Goal: Task Accomplishment & Management: Use online tool/utility

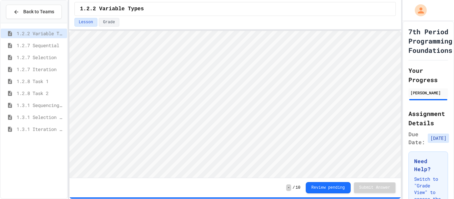
scroll to position [1, 0]
click at [53, 126] on span "1.3.1 Iteration Patterns/Trends" at bounding box center [41, 129] width 48 height 7
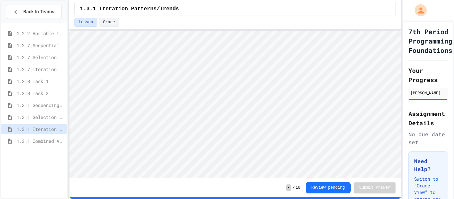
click at [34, 142] on span "1.3.1 Combined Algorithims" at bounding box center [41, 140] width 48 height 7
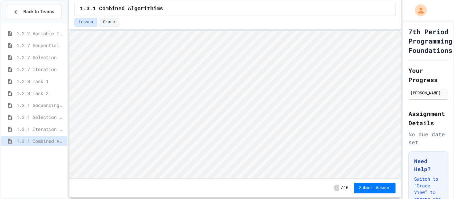
scroll to position [1, 0]
click at [50, 128] on span "1.3.1 Iteration Patterns/Trends" at bounding box center [41, 129] width 48 height 7
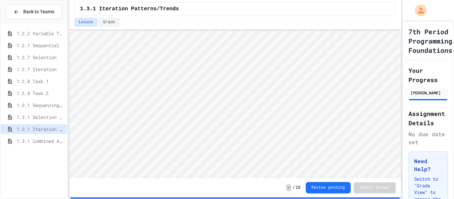
click at [28, 140] on span "1.3.1 Combined Algorithims" at bounding box center [41, 140] width 48 height 7
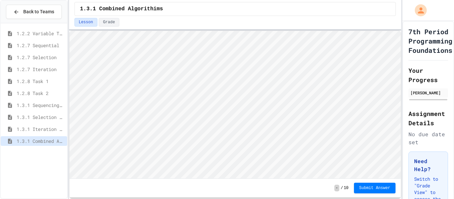
scroll to position [1, 0]
click at [49, 158] on div "1.3.3 Grocery Store Task" at bounding box center [34, 154] width 66 height 12
click at [49, 155] on span "1.3.3 Grocery Store Task" at bounding box center [41, 152] width 48 height 7
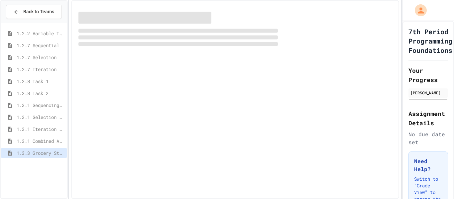
click at [21, 149] on span "1.3.3 Grocery Store Task" at bounding box center [41, 152] width 48 height 7
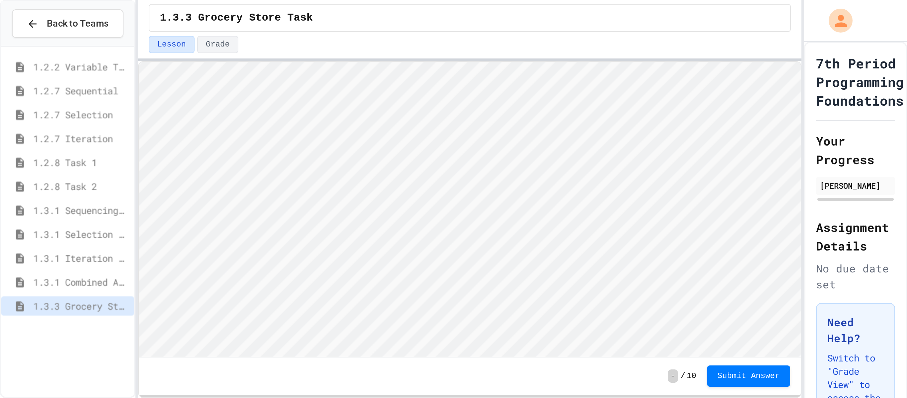
scroll to position [1, 0]
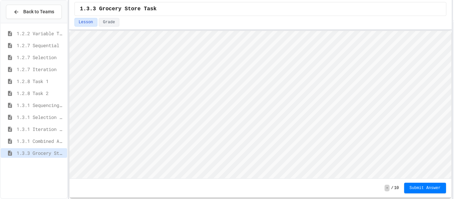
click at [453, 70] on div "Back to Teams 1.2.2 Variable Types 1.2.7 Sequential 1.2.7 Selection 1.2.7 Itera…" at bounding box center [227, 99] width 454 height 199
click at [453, 100] on div "Back to Teams 1.2.2 Variable Types 1.2.7 Sequential 1.2.7 Selection 1.2.7 Itera…" at bounding box center [227, 99] width 454 height 199
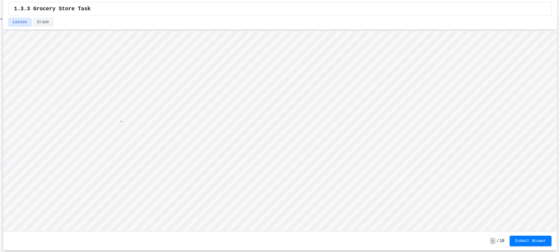
scroll to position [1, 3]
type textarea "**"
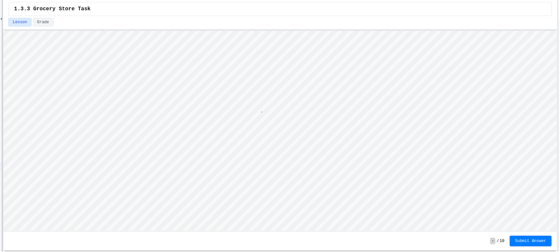
type textarea "**"
click at [453, 199] on button "Submit Answer" at bounding box center [530, 240] width 42 height 11
